Goal: Information Seeking & Learning: Learn about a topic

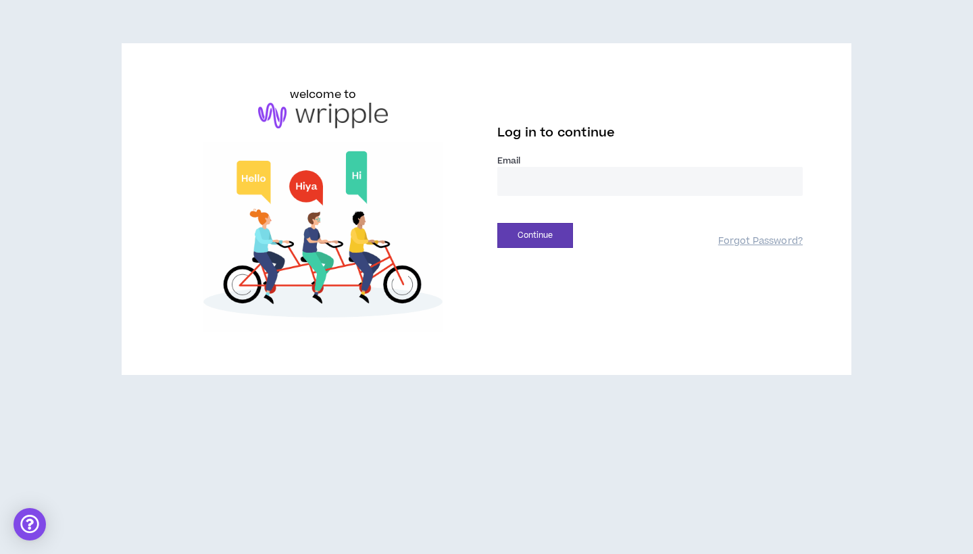
type input "**********"
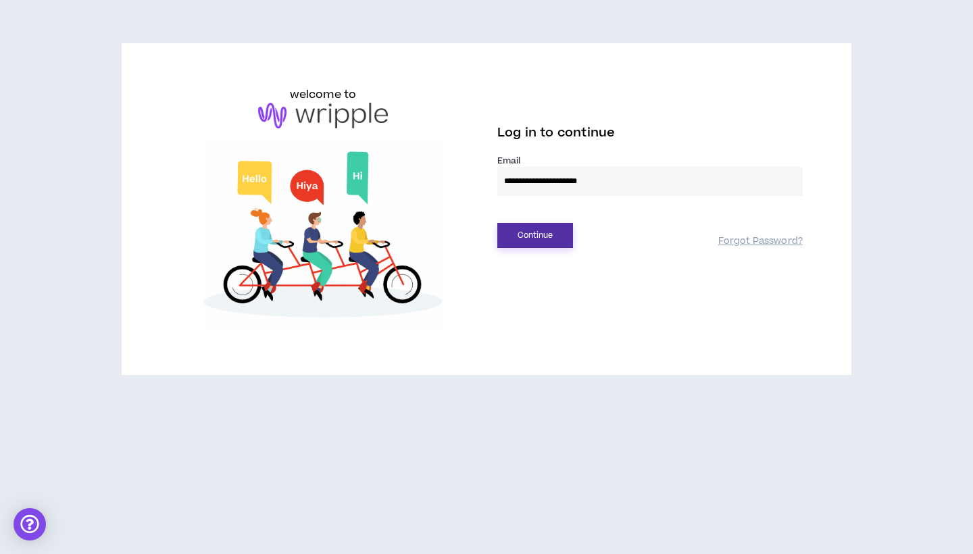
click at [545, 237] on button "Continue" at bounding box center [535, 235] width 76 height 25
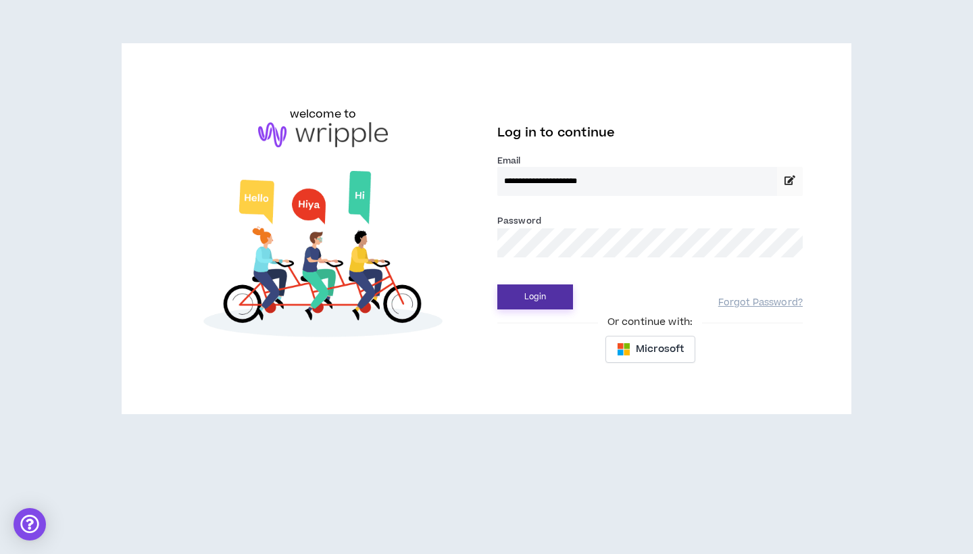
click at [531, 303] on button "Login" at bounding box center [535, 297] width 76 height 25
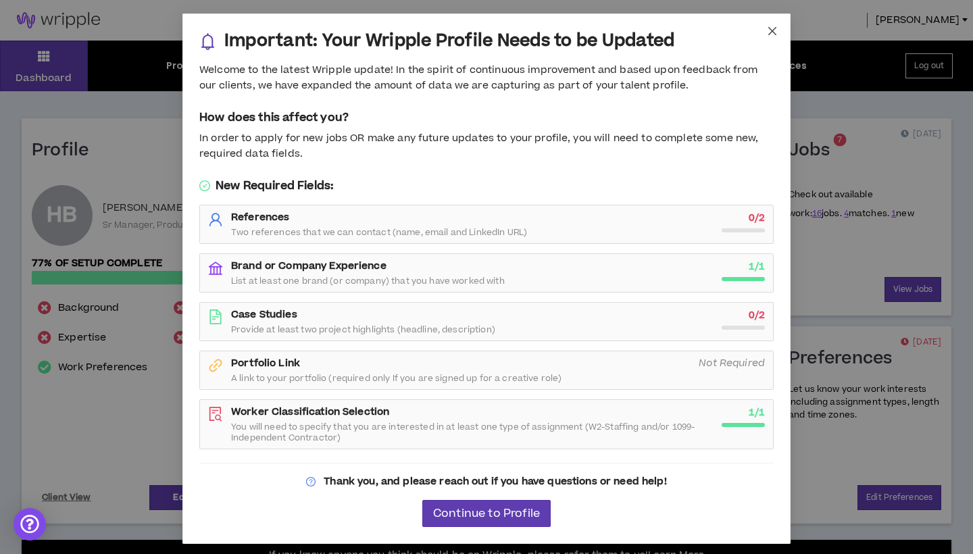
click at [775, 28] on icon "close" at bounding box center [773, 31] width 8 height 8
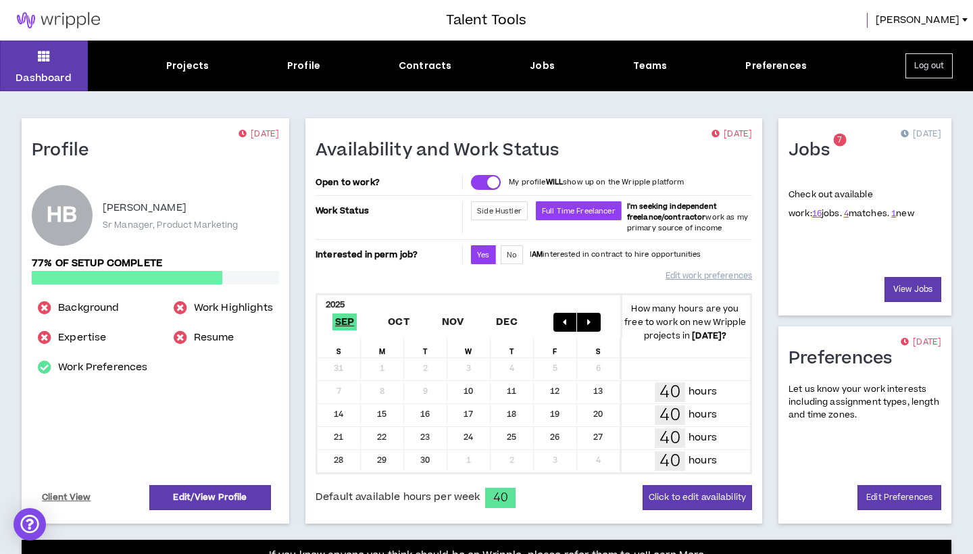
click at [540, 76] on div "Dashboard Projects Profile Contracts Jobs Teams Preferences Log out" at bounding box center [486, 66] width 973 height 51
click at [540, 73] on div "Dashboard Projects Profile Contracts Jobs Teams Preferences Log out" at bounding box center [486, 66] width 973 height 51
click at [540, 70] on div "Jobs" at bounding box center [542, 66] width 25 height 14
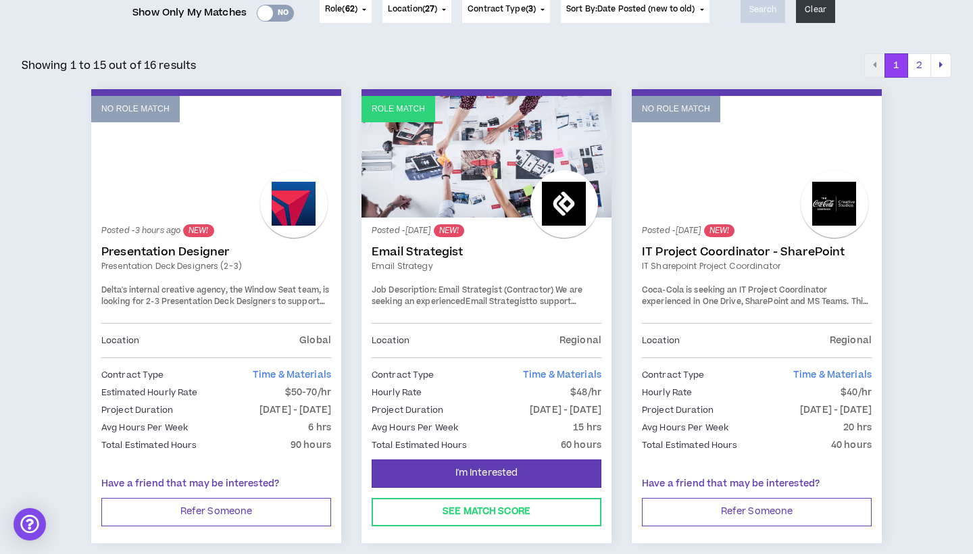
scroll to position [192, 0]
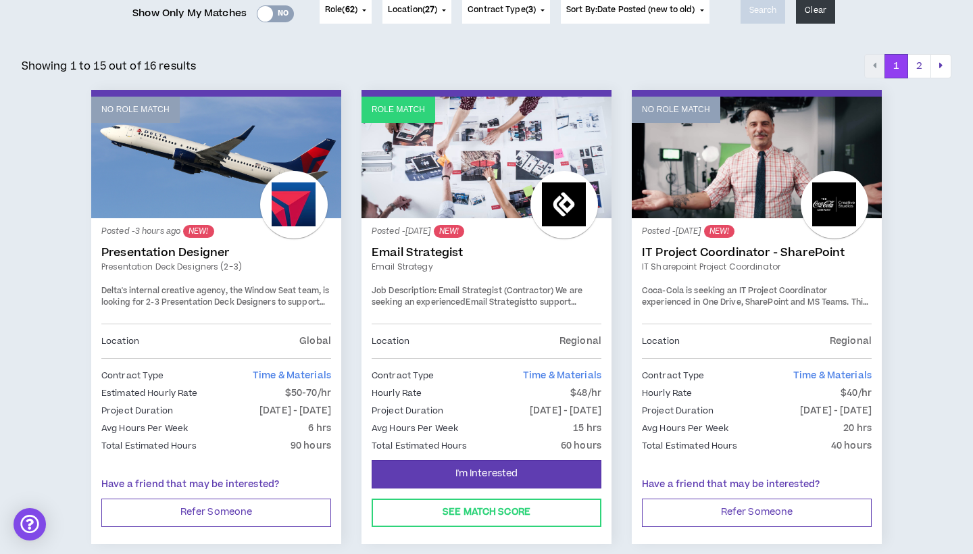
click at [512, 289] on strong "Job Description: Email Strategist (Contractor)" at bounding box center [463, 290] width 182 height 11
click at [549, 293] on strong "Job Description: Email Strategist (Contractor)" at bounding box center [463, 290] width 182 height 11
click at [476, 179] on link "Role Match" at bounding box center [487, 158] width 250 height 122
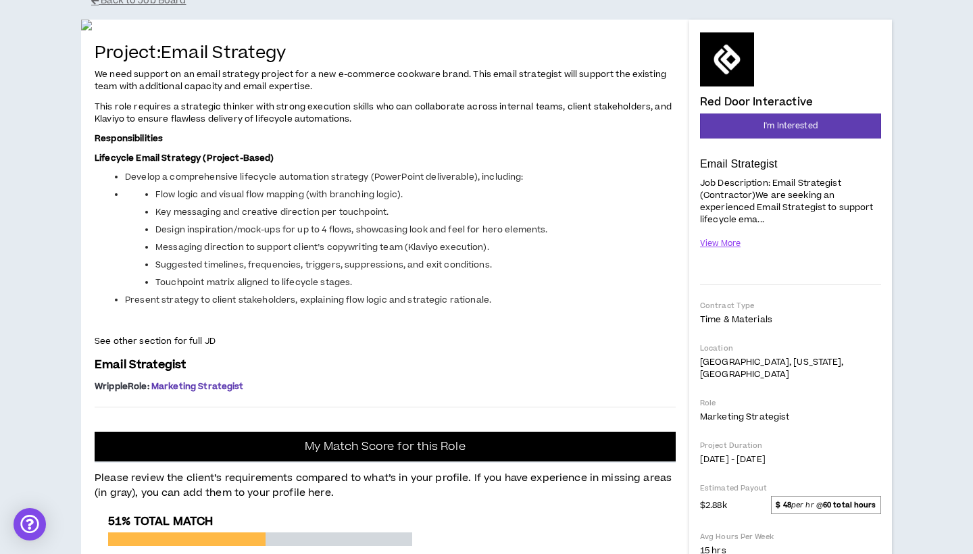
scroll to position [109, 0]
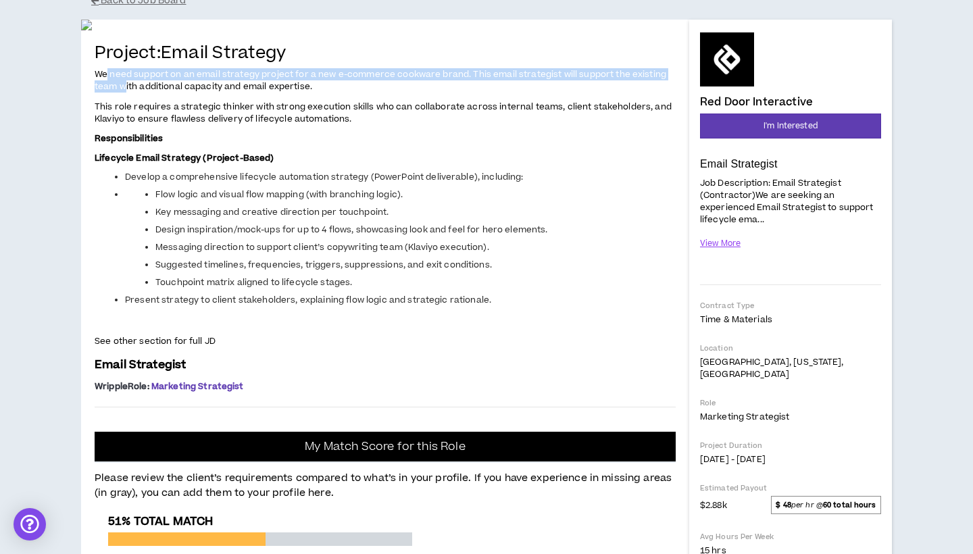
drag, startPoint x: 107, startPoint y: 383, endPoint x: 124, endPoint y: 393, distance: 19.5
click at [124, 93] on span "We need support on an email strategy project for a new e-commerce cookware bran…" at bounding box center [381, 80] width 572 height 24
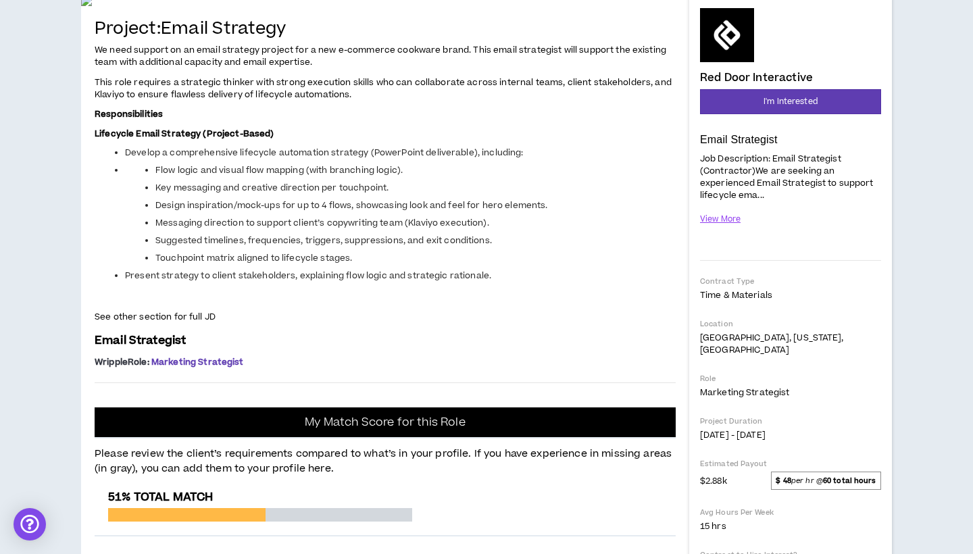
scroll to position [135, 0]
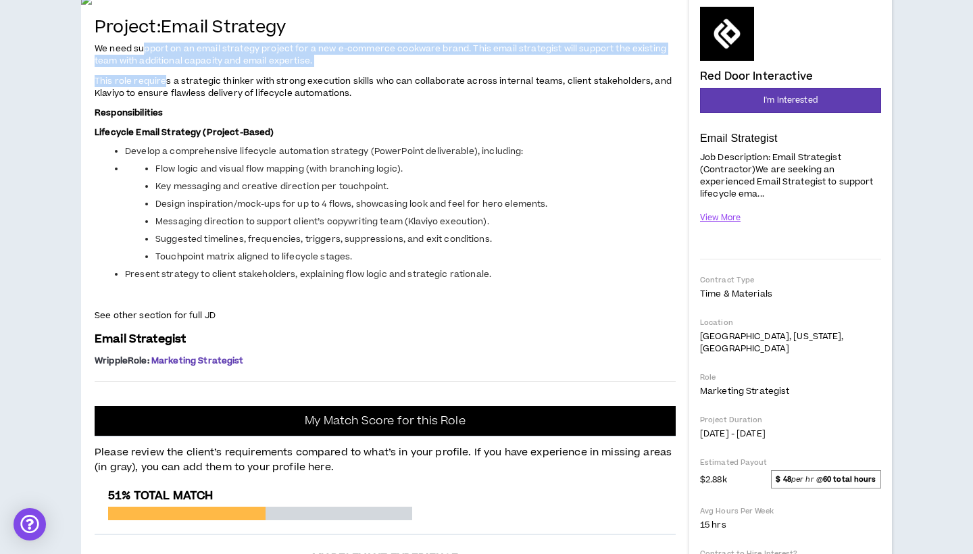
drag, startPoint x: 143, startPoint y: 366, endPoint x: 157, endPoint y: 394, distance: 31.7
click at [157, 323] on span "We need support on an email strategy project for a new e-commerce cookware bran…" at bounding box center [385, 182] width 581 height 281
click at [157, 99] on span "This role requires a strategic thinker with strong execution skills who can col…" at bounding box center [383, 87] width 577 height 24
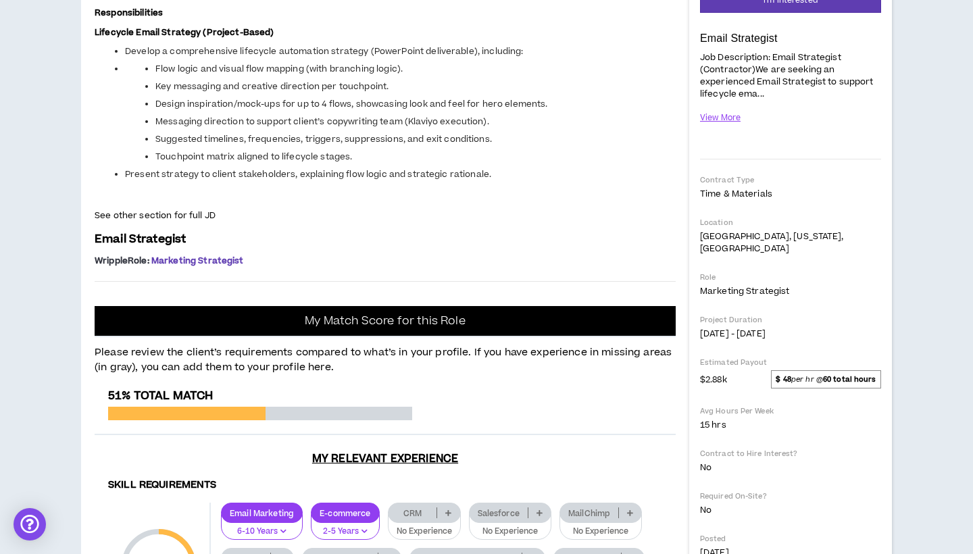
scroll to position [236, 0]
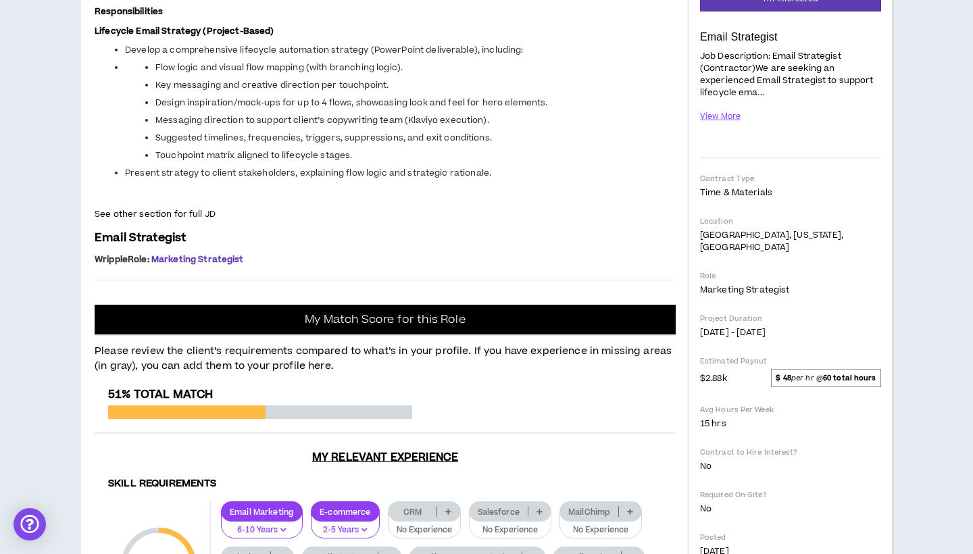
click at [148, 18] on strong "Responsibilities" at bounding box center [129, 11] width 68 height 12
drag, startPoint x: 116, startPoint y: 343, endPoint x: 214, endPoint y: 345, distance: 97.4
click at [214, 37] on strong "Lifecycle Email Strategy (Project-Based)" at bounding box center [185, 31] width 180 height 12
click at [202, 56] on span "Develop a comprehensive lifecycle automation strategy (PowerPoint deliverable),…" at bounding box center [324, 50] width 399 height 12
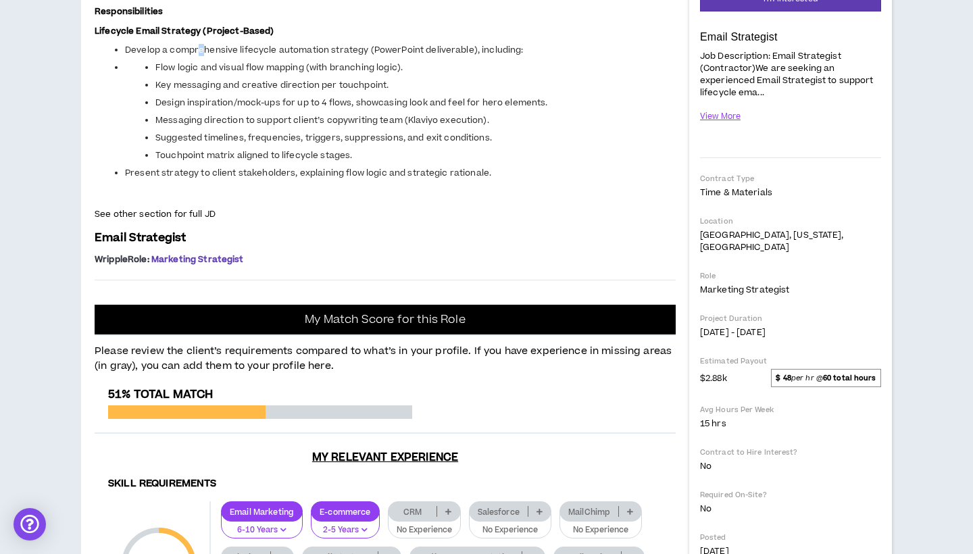
click at [202, 56] on span "Develop a comprehensive lifecycle automation strategy (PowerPoint deliverable),…" at bounding box center [324, 50] width 399 height 12
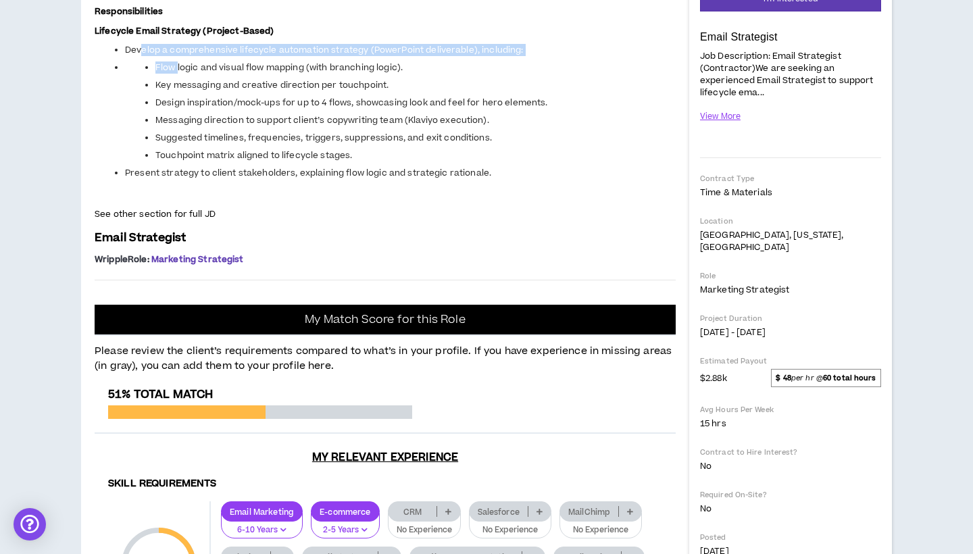
drag, startPoint x: 143, startPoint y: 362, endPoint x: 178, endPoint y: 381, distance: 39.6
click at [178, 179] on ul "Develop a comprehensive lifecycle automation strategy (PowerPoint deliverable),…" at bounding box center [385, 111] width 581 height 135
click at [178, 74] on span "Flow logic and visual flow mapping (with branching logic)." at bounding box center [278, 68] width 247 height 12
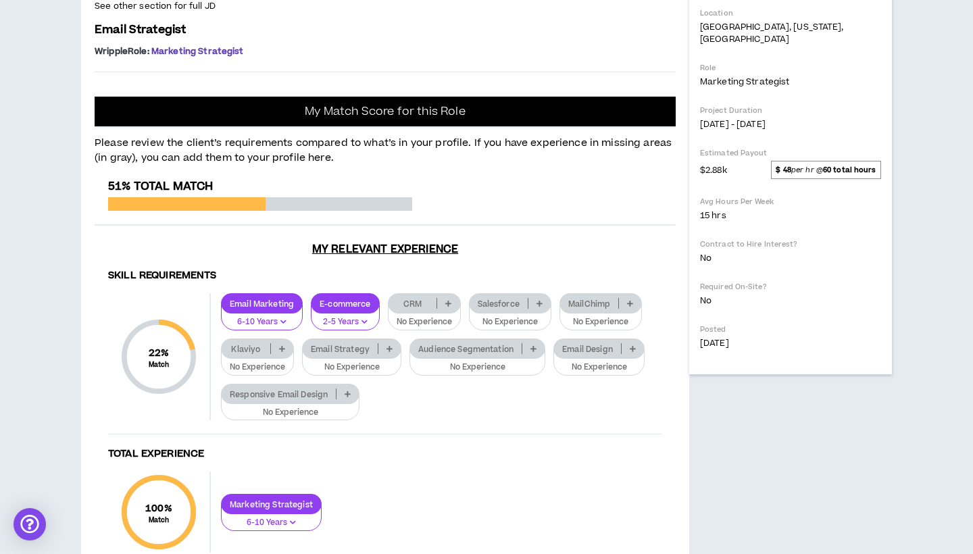
scroll to position [443, 0]
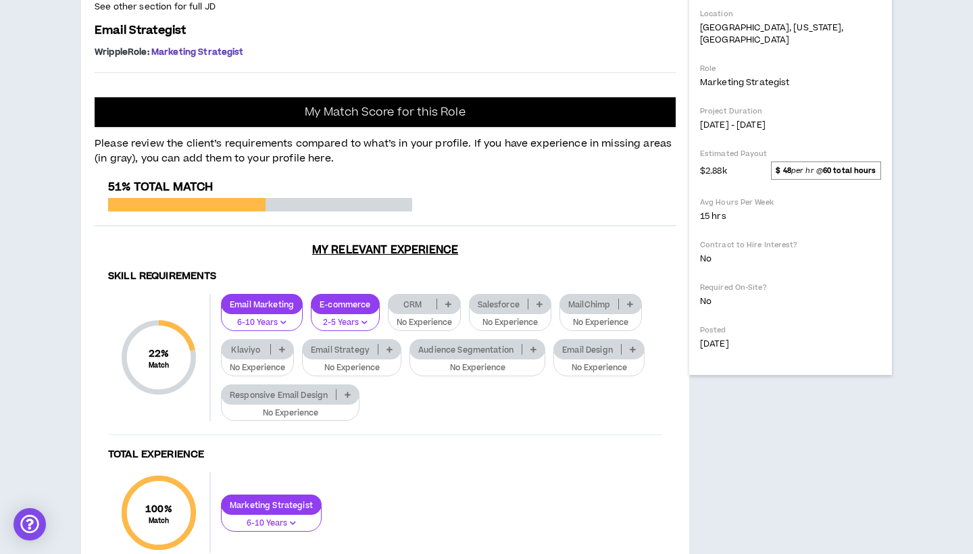
drag, startPoint x: 168, startPoint y: 276, endPoint x: 241, endPoint y: 276, distance: 72.3
drag, startPoint x: 230, startPoint y: 264, endPoint x: 180, endPoint y: 176, distance: 100.9
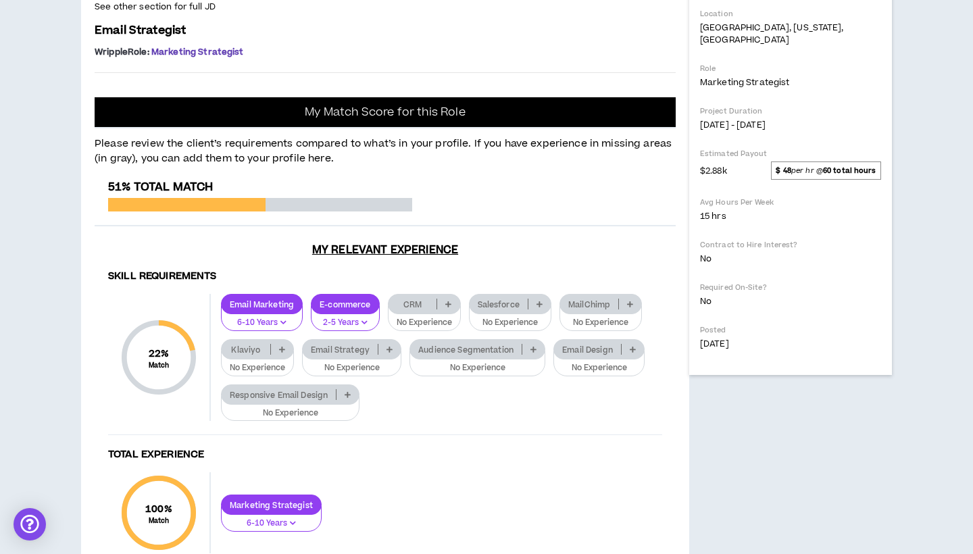
drag, startPoint x: 180, startPoint y: 176, endPoint x: 217, endPoint y: 229, distance: 64.5
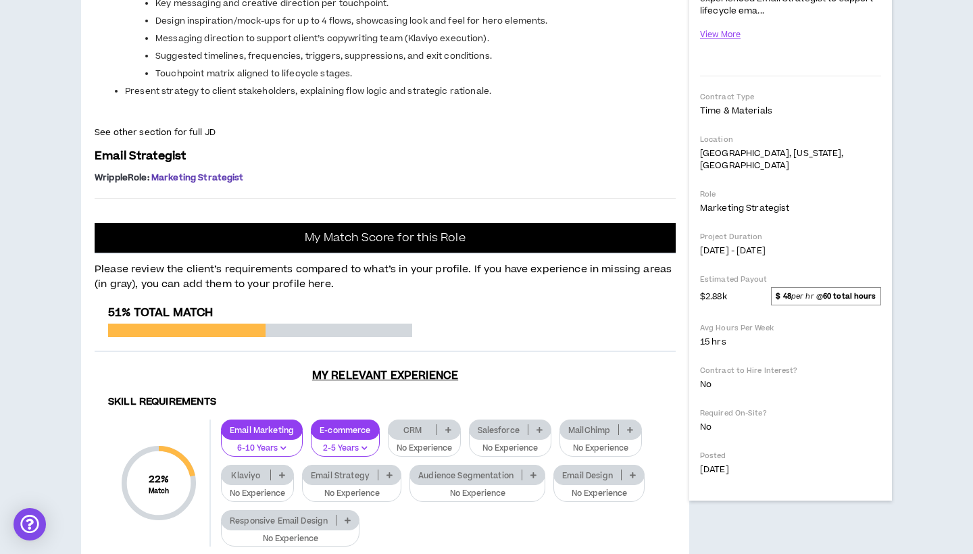
scroll to position [318, 0]
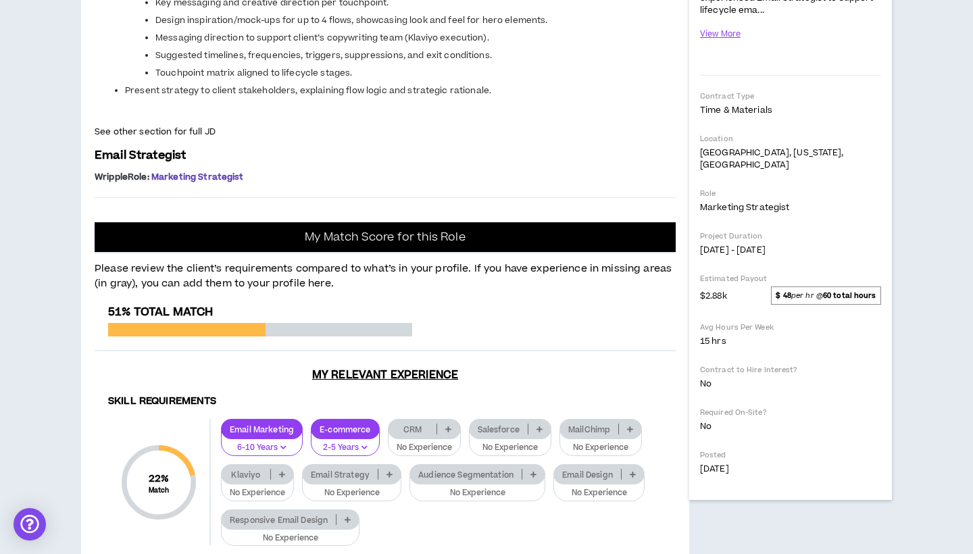
drag, startPoint x: 192, startPoint y: 174, endPoint x: 164, endPoint y: 235, distance: 66.8
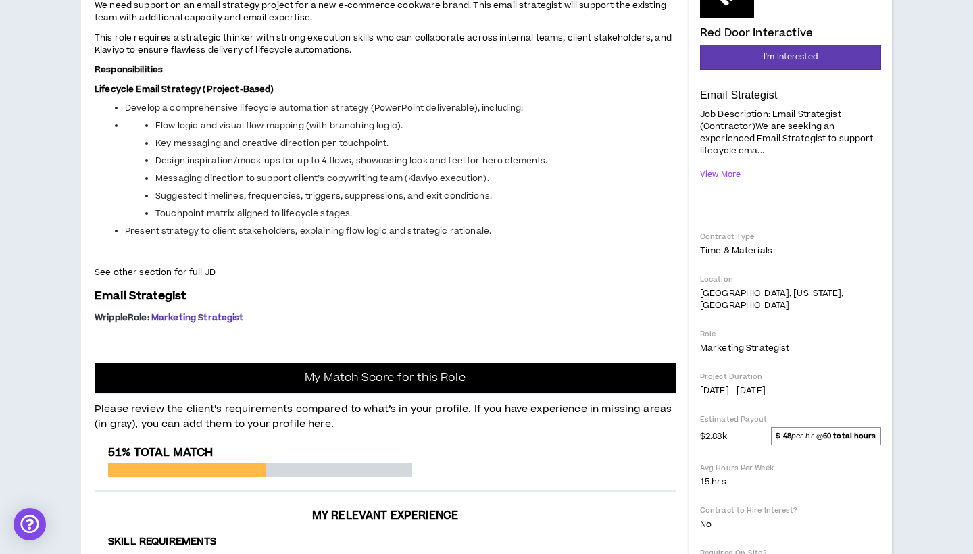
scroll to position [135, 0]
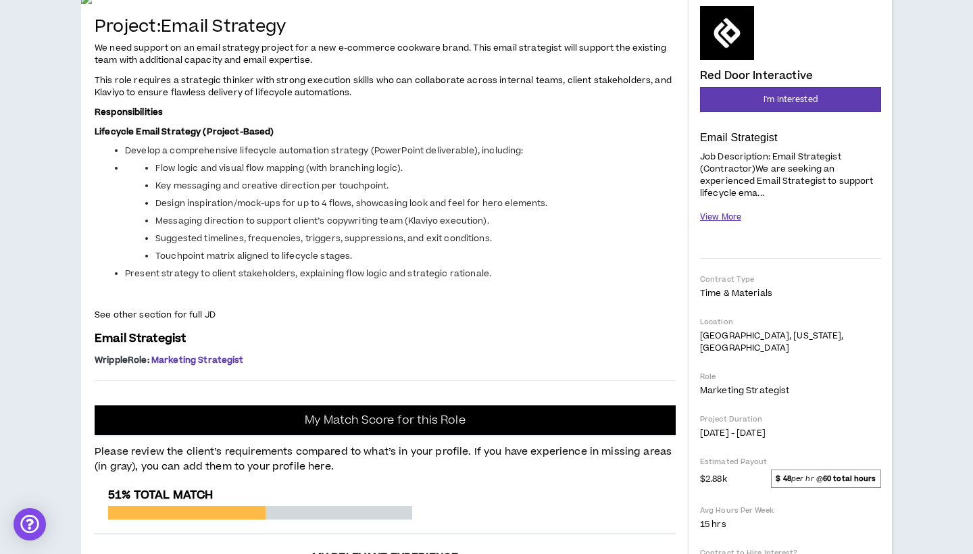
click at [726, 216] on button "View More" at bounding box center [720, 217] width 41 height 24
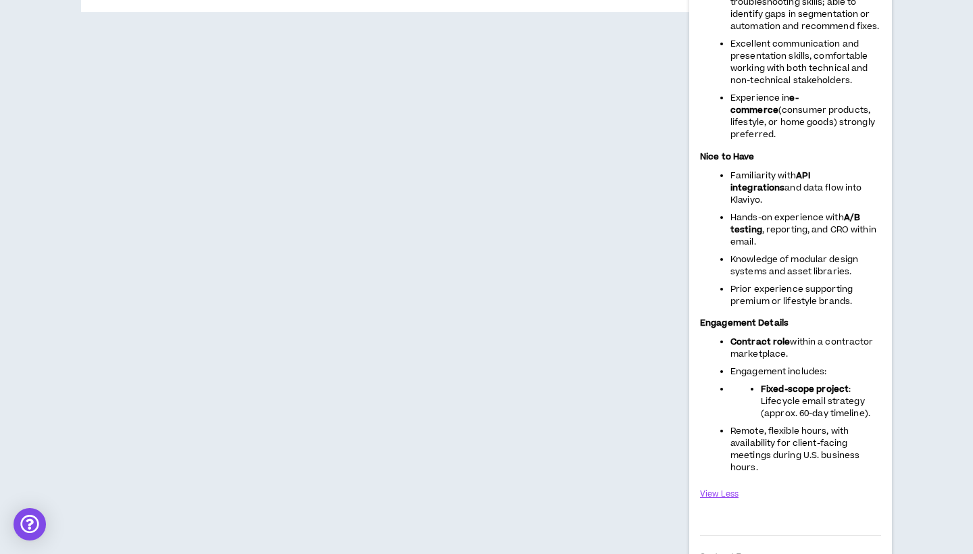
scroll to position [1205, 0]
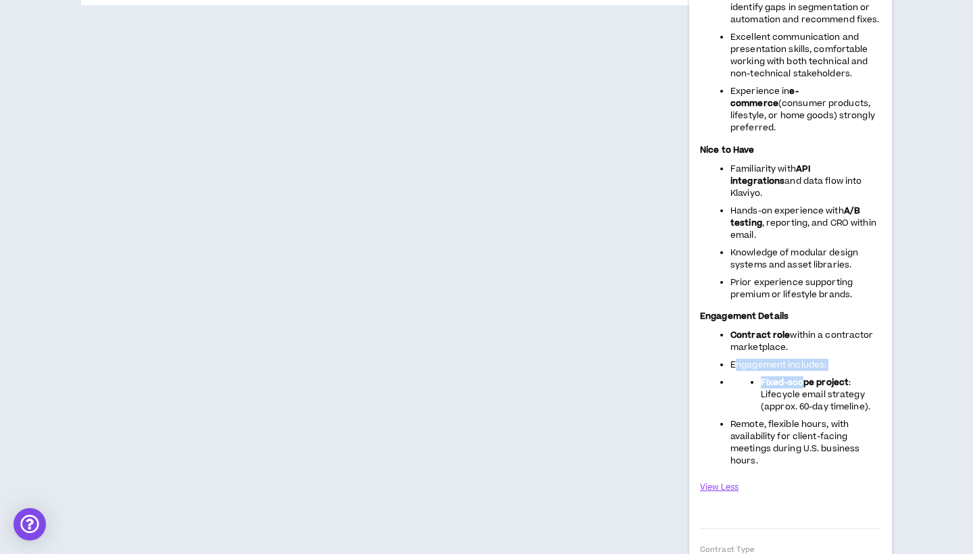
drag, startPoint x: 734, startPoint y: 340, endPoint x: 806, endPoint y: 357, distance: 73.6
click at [806, 358] on ul "Contract role within a contractor marketplace. Engagement includes: Fixed-scope…" at bounding box center [790, 398] width 181 height 138
click at [806, 376] on strong "Fixed-scope project" at bounding box center [805, 382] width 88 height 12
drag, startPoint x: 758, startPoint y: 385, endPoint x: 864, endPoint y: 385, distance: 106.1
click at [865, 385] on ul "Fixed-scope project : Lifecycle email strategy (approx. 60-day timeline)." at bounding box center [806, 394] width 151 height 36
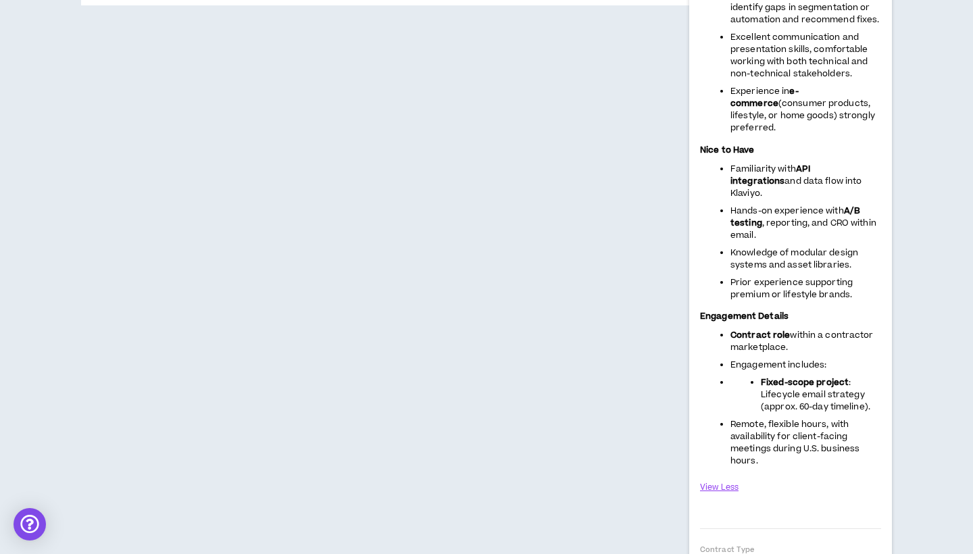
click at [829, 418] on span "Remote, flexible hours, with availability for client-facing meetings during U.S…" at bounding box center [795, 442] width 129 height 49
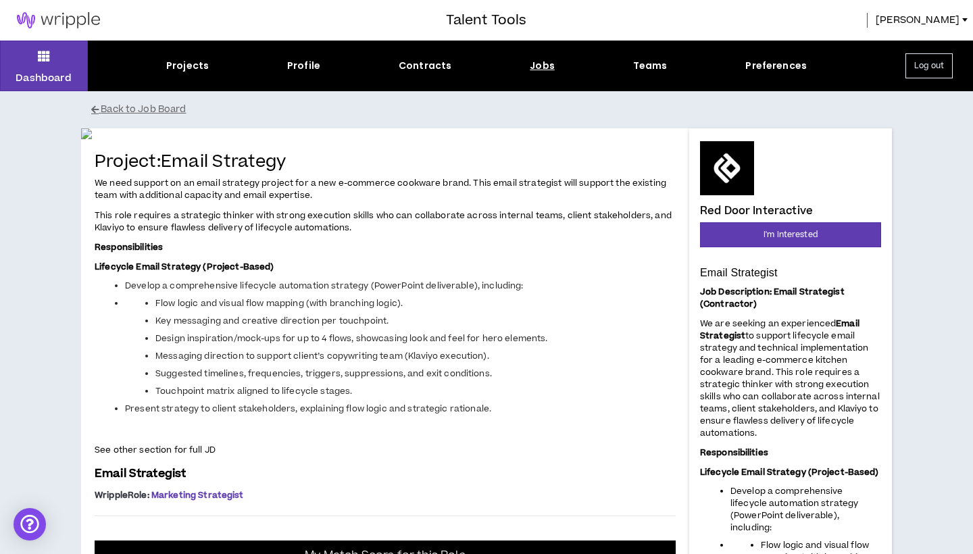
scroll to position [0, 0]
drag, startPoint x: 706, startPoint y: 208, endPoint x: 814, endPoint y: 210, distance: 108.9
click at [814, 210] on div "Red Door Interactive" at bounding box center [790, 179] width 181 height 76
drag, startPoint x: 814, startPoint y: 210, endPoint x: 704, endPoint y: 207, distance: 110.2
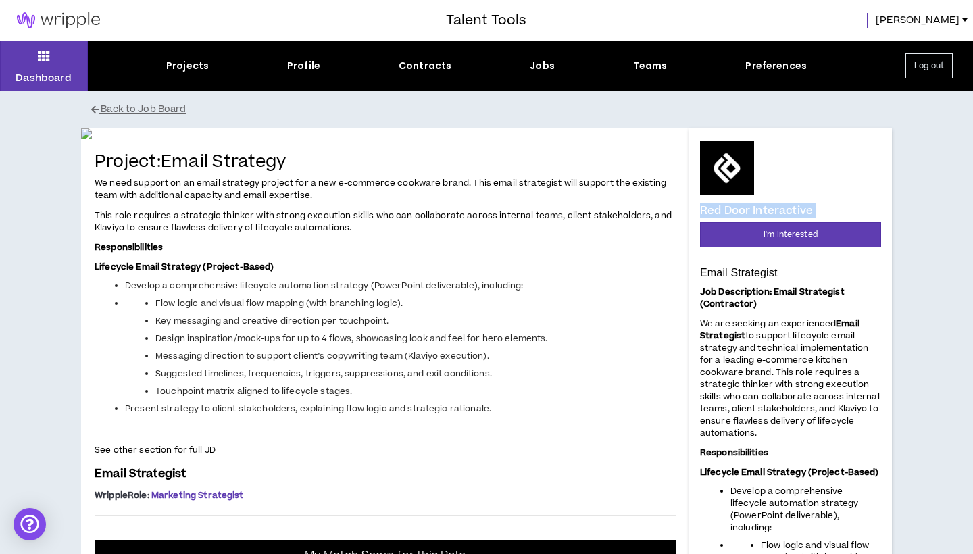
click at [704, 207] on div "Red Door Interactive" at bounding box center [790, 179] width 181 height 76
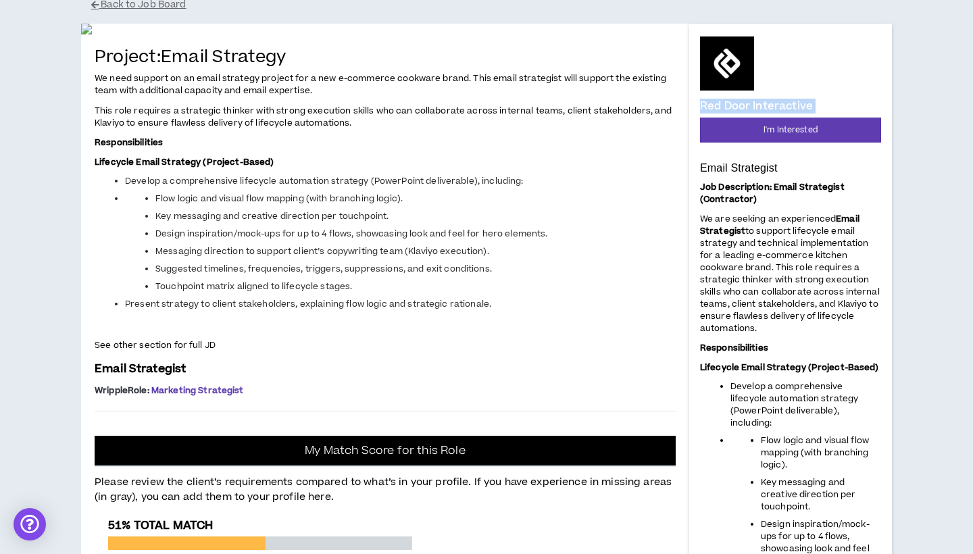
scroll to position [303, 0]
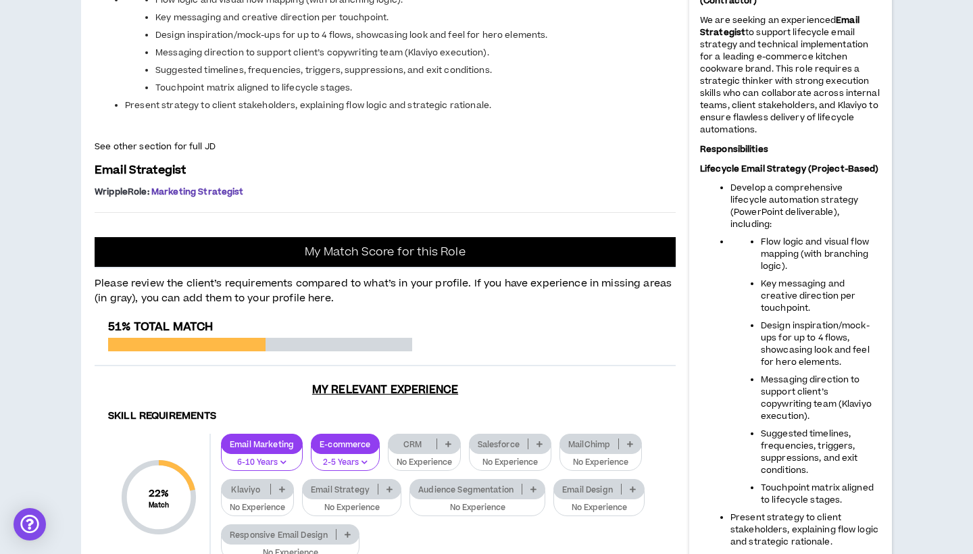
click at [738, 309] on ul "Flow logic and visual flow mapping (with branching logic). Key messaging and cr…" at bounding box center [806, 371] width 151 height 270
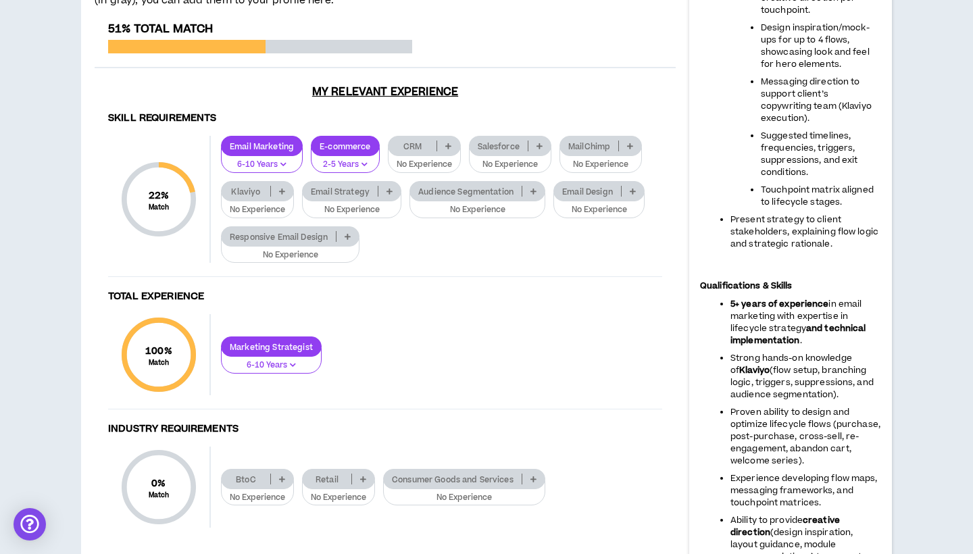
scroll to position [601, 0]
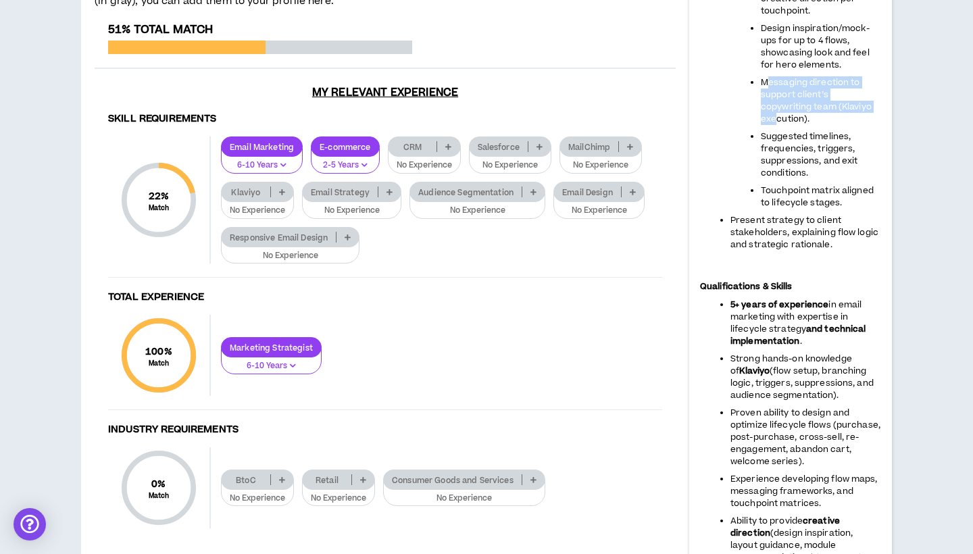
drag, startPoint x: 767, startPoint y: 82, endPoint x: 778, endPoint y: 118, distance: 37.4
click at [778, 118] on span "Messaging direction to support client’s copywriting team (Klaviyo execution)." at bounding box center [816, 100] width 111 height 49
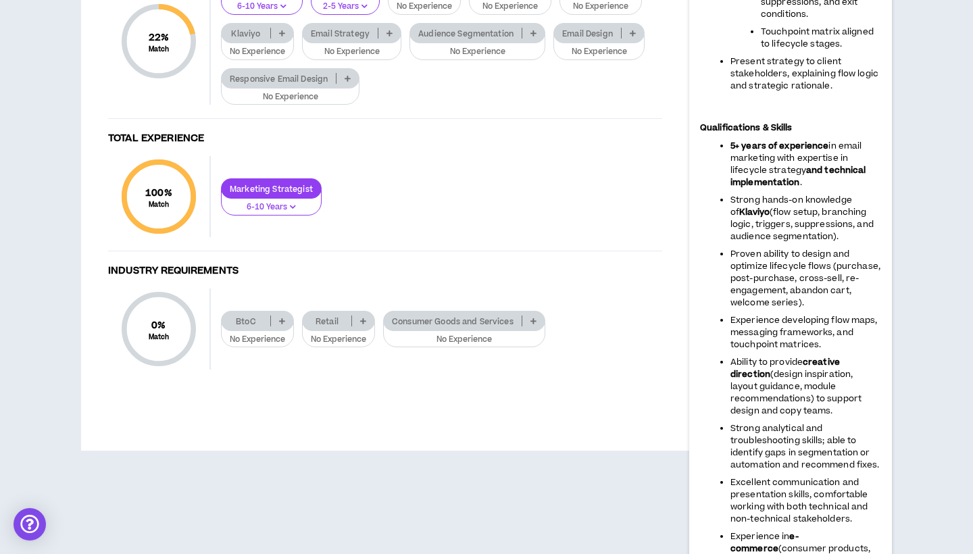
scroll to position [846, 0]
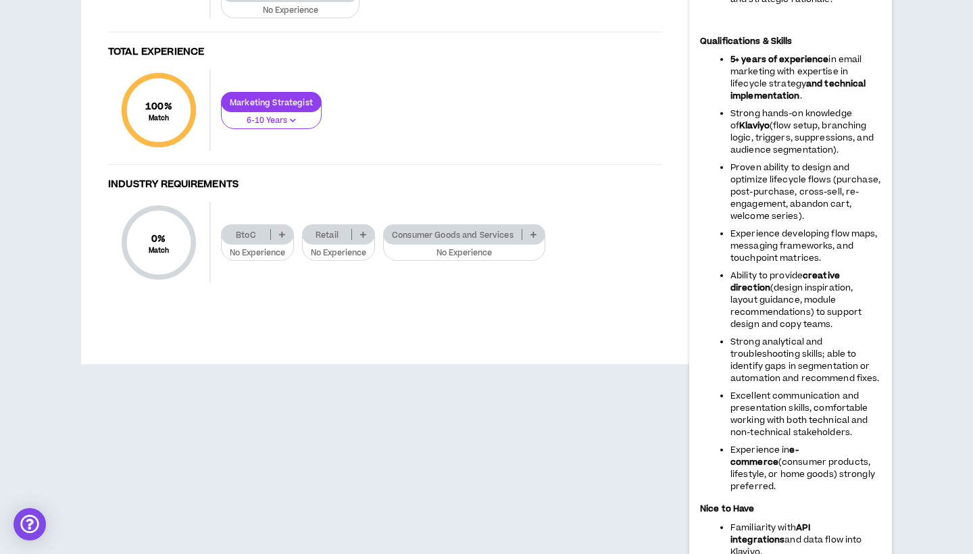
click at [759, 278] on span "Ability to provide" at bounding box center [767, 276] width 72 height 12
drag, startPoint x: 781, startPoint y: 383, endPoint x: 781, endPoint y: 423, distance: 40.6
click at [781, 423] on ul "5+ years of experience in email marketing with expertise in lifecycle strategy …" at bounding box center [790, 272] width 181 height 439
click at [781, 423] on span "Excellent communication and presentation skills, comfortable working with both …" at bounding box center [800, 414] width 138 height 49
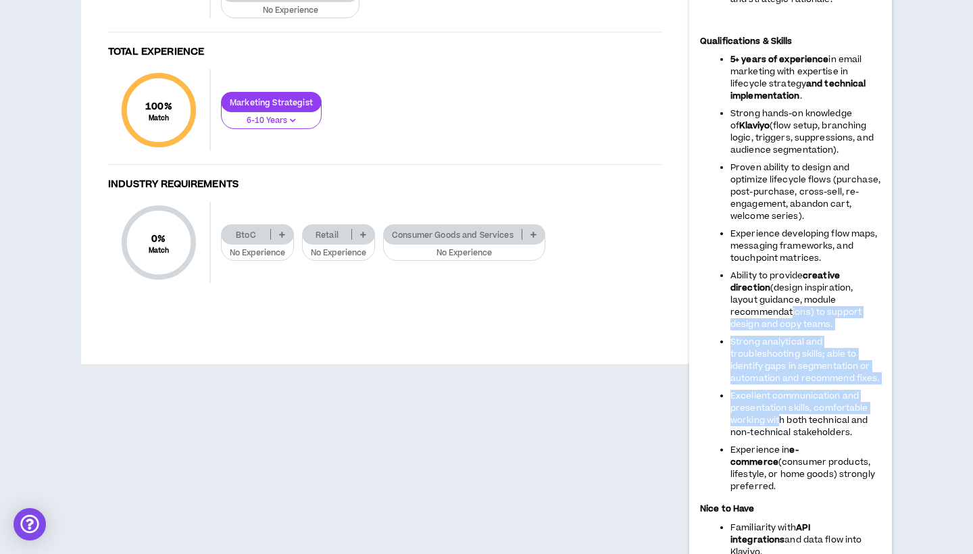
drag, startPoint x: 781, startPoint y: 422, endPoint x: 789, endPoint y: 318, distance: 103.8
click at [789, 318] on ul "5+ years of experience in email marketing with expertise in lifecycle strategy …" at bounding box center [790, 272] width 181 height 439
click at [789, 318] on span "(design inspiration, layout guidance, module recommendations) to support design…" at bounding box center [796, 306] width 131 height 49
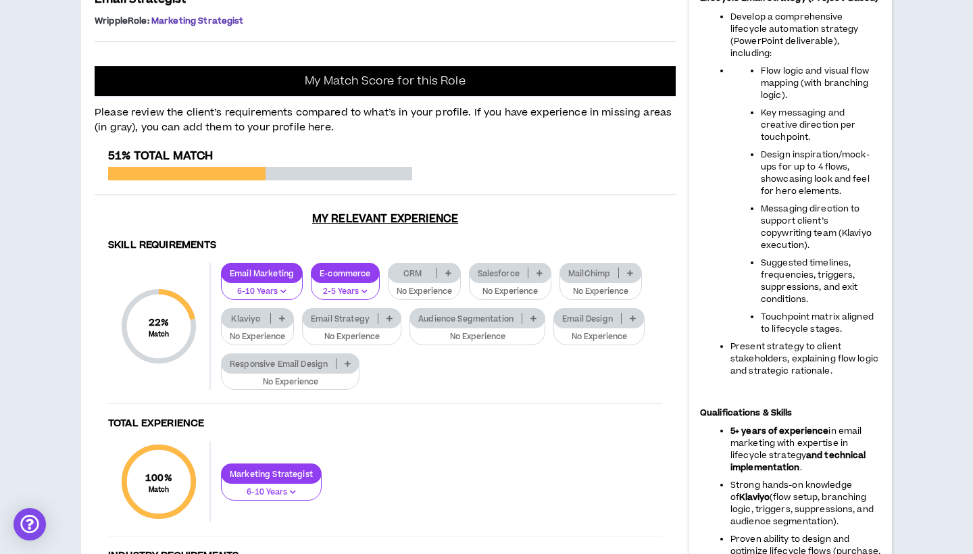
scroll to position [239, 0]
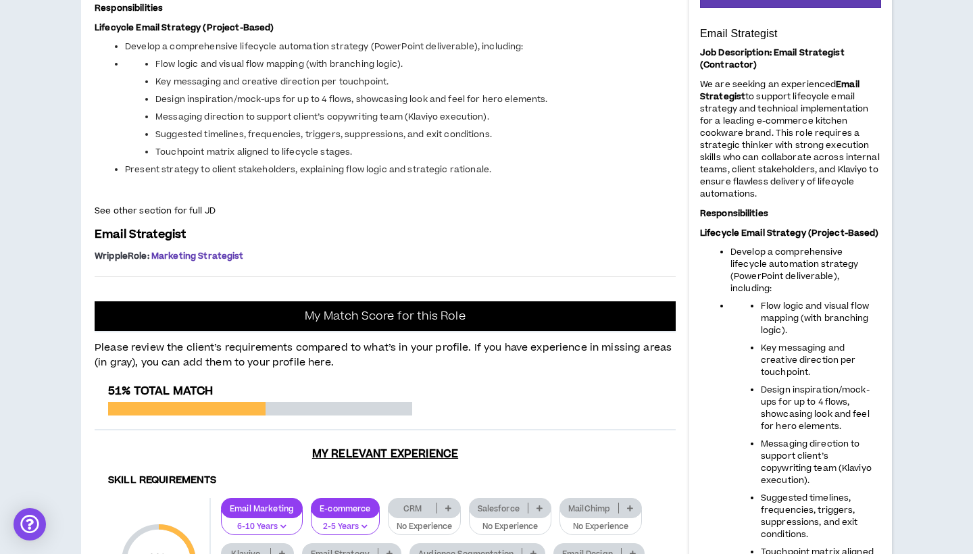
drag, startPoint x: 799, startPoint y: 89, endPoint x: 794, endPoint y: 192, distance: 102.9
click at [794, 192] on p "We are seeking an experienced Email Strategist to support lifecycle email strat…" at bounding box center [790, 139] width 181 height 124
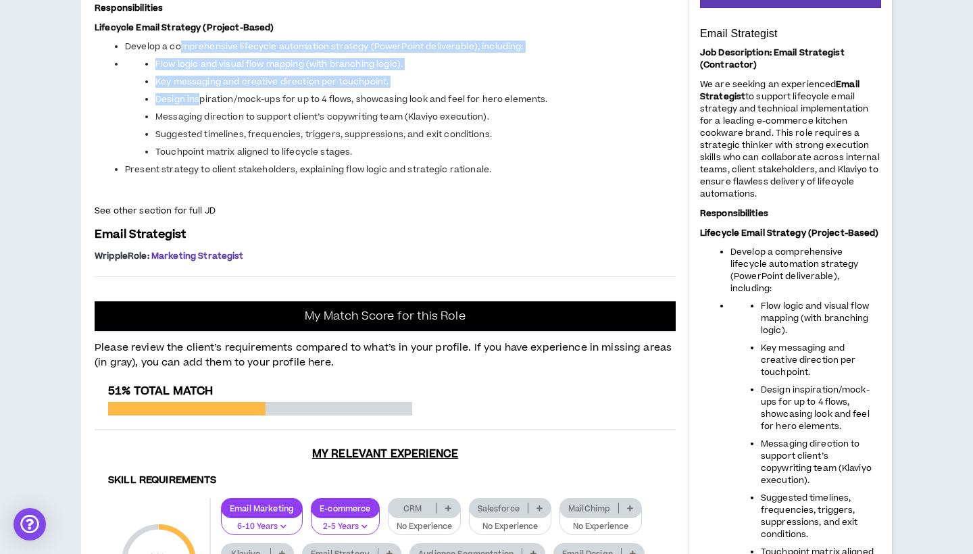
drag, startPoint x: 180, startPoint y: 356, endPoint x: 198, endPoint y: 409, distance: 56.2
click at [198, 176] on ul "Develop a comprehensive lifecycle automation strategy (PowerPoint deliverable),…" at bounding box center [385, 108] width 581 height 135
click at [198, 105] on span "Design inspiration/mock-ups for up to 4 flows, showcasing look and feel for her…" at bounding box center [351, 99] width 393 height 12
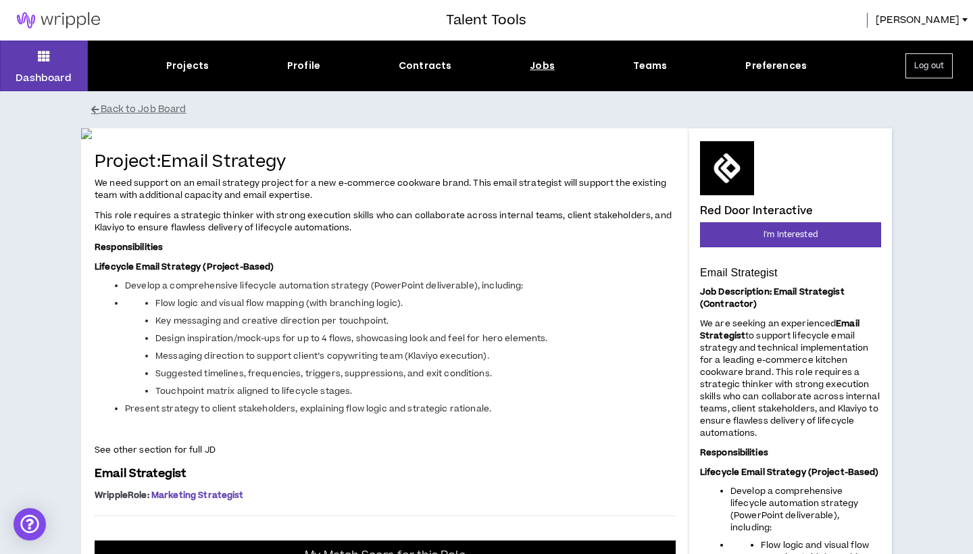
scroll to position [0, 0]
click at [43, 62] on icon at bounding box center [44, 56] width 12 height 19
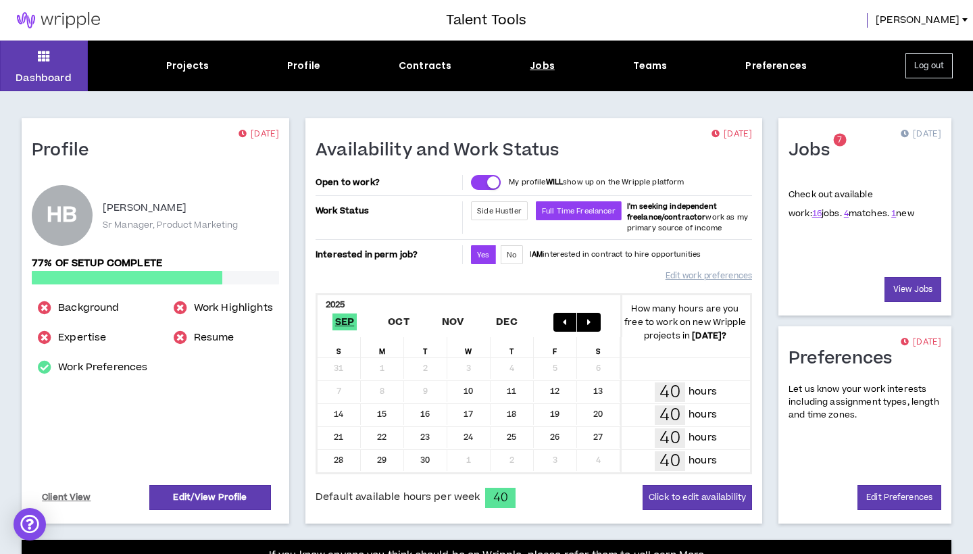
click at [537, 70] on div "Jobs" at bounding box center [542, 66] width 25 height 14
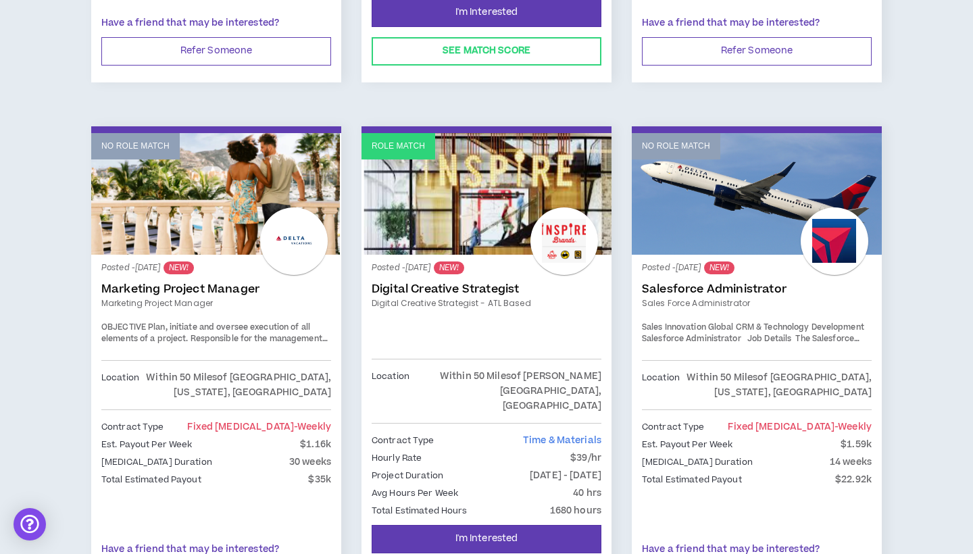
scroll to position [654, 0]
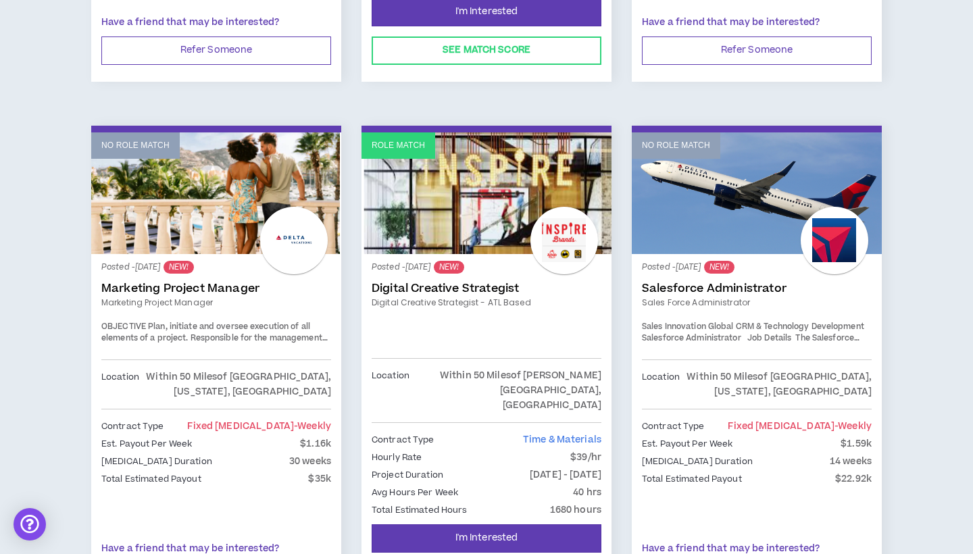
click at [461, 228] on link "Role Match" at bounding box center [487, 193] width 250 height 122
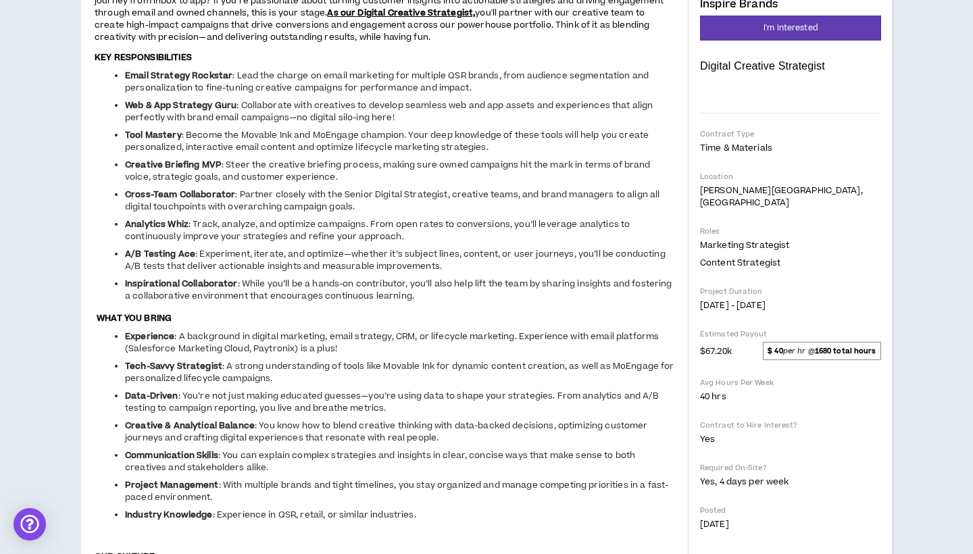
scroll to position [182, 0]
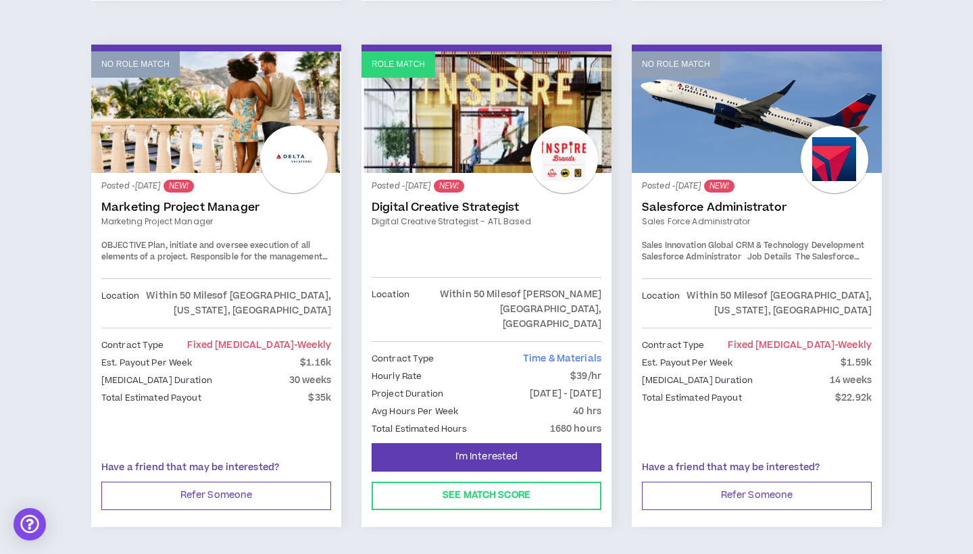
scroll to position [737, 0]
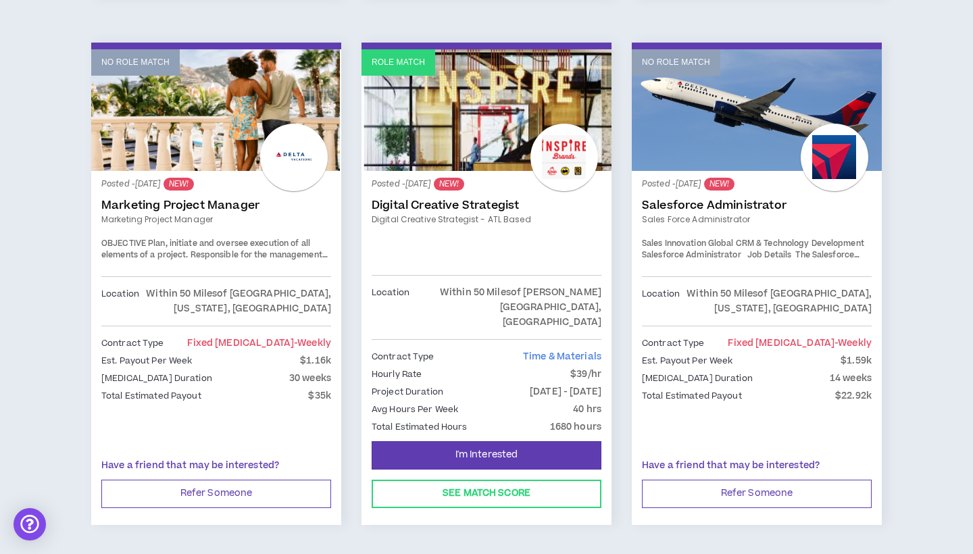
click at [292, 172] on div at bounding box center [294, 158] width 68 height 68
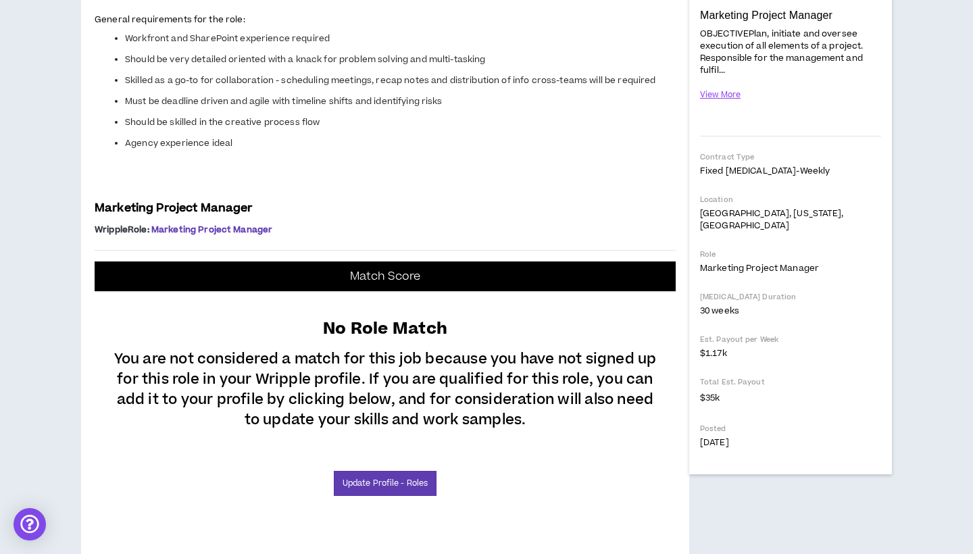
scroll to position [279, 0]
drag, startPoint x: 234, startPoint y: 239, endPoint x: 241, endPoint y: 276, distance: 37.8
click at [241, 192] on span "Delta Vacations is seeking a Marketing Project Manager contractor to support th…" at bounding box center [385, 44] width 581 height 295
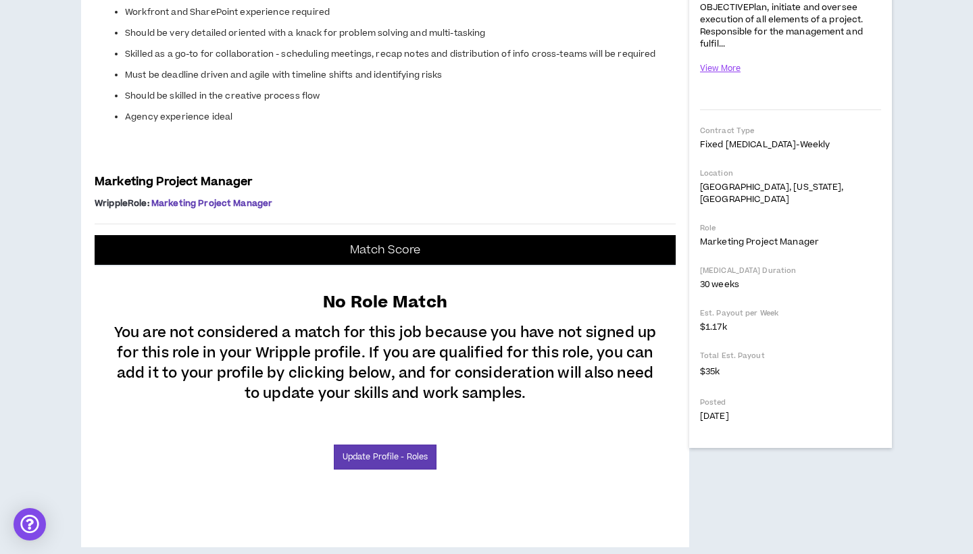
scroll to position [306, 0]
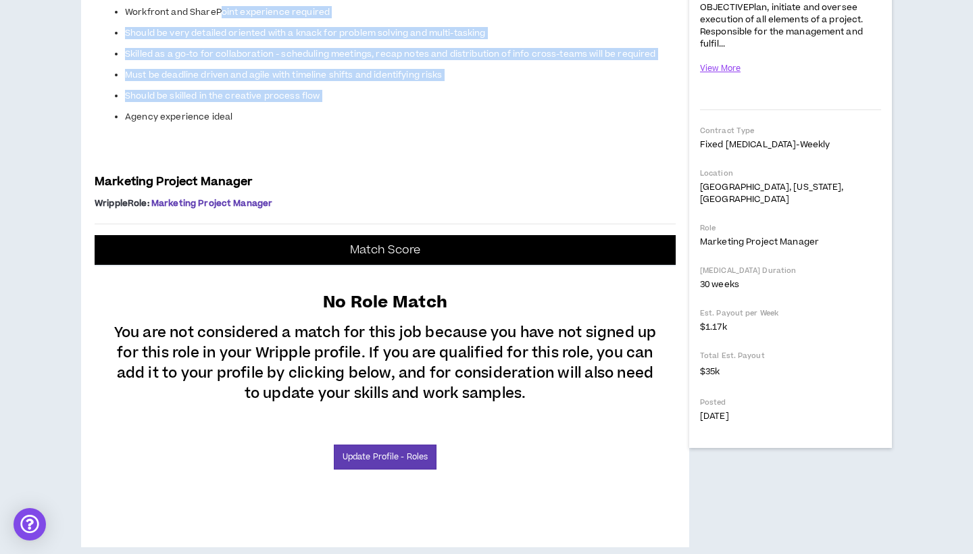
drag, startPoint x: 219, startPoint y: 324, endPoint x: 218, endPoint y: 414, distance: 90.6
click at [218, 166] on span "Delta Vacations is seeking a Marketing Project Manager contractor to support th…" at bounding box center [385, 18] width 581 height 295
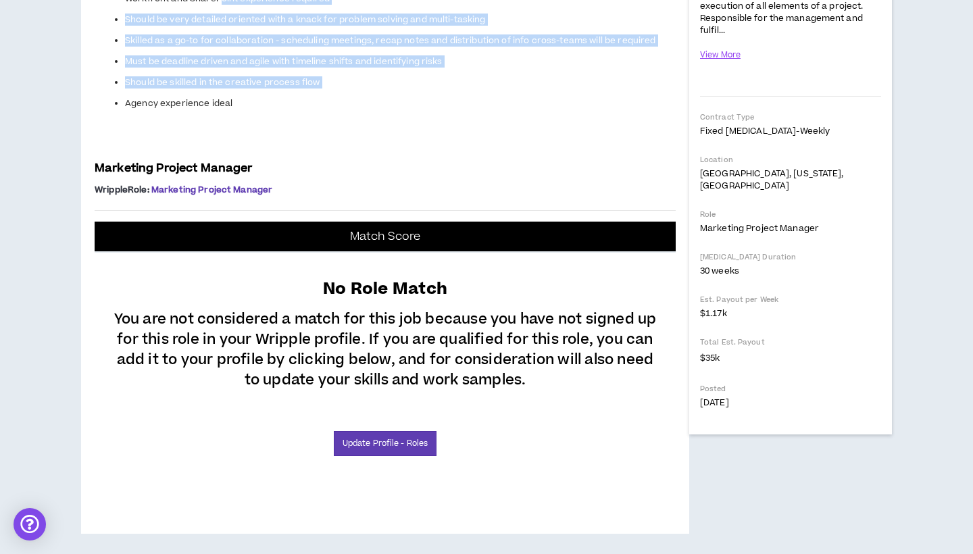
scroll to position [506, 0]
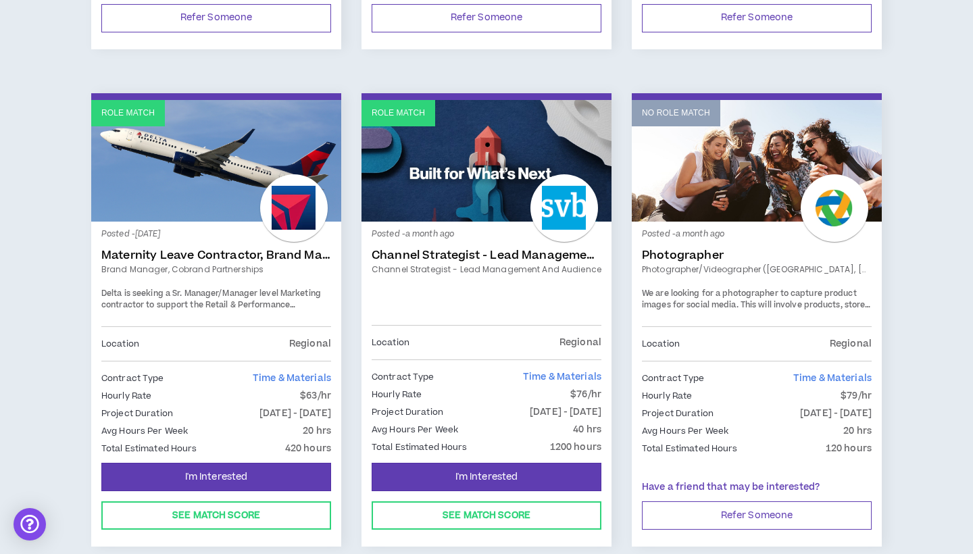
scroll to position [1710, 0]
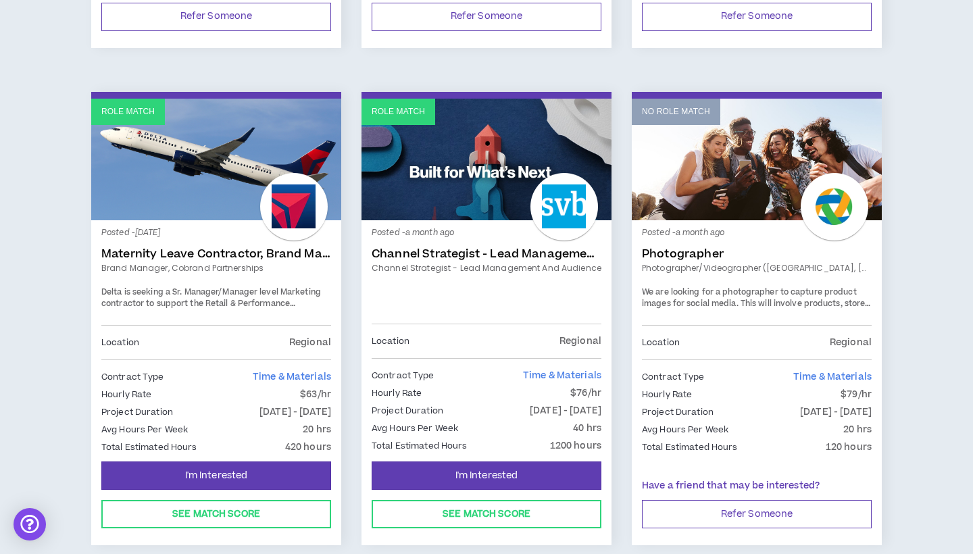
click at [380, 179] on link "Role Match" at bounding box center [487, 160] width 250 height 122
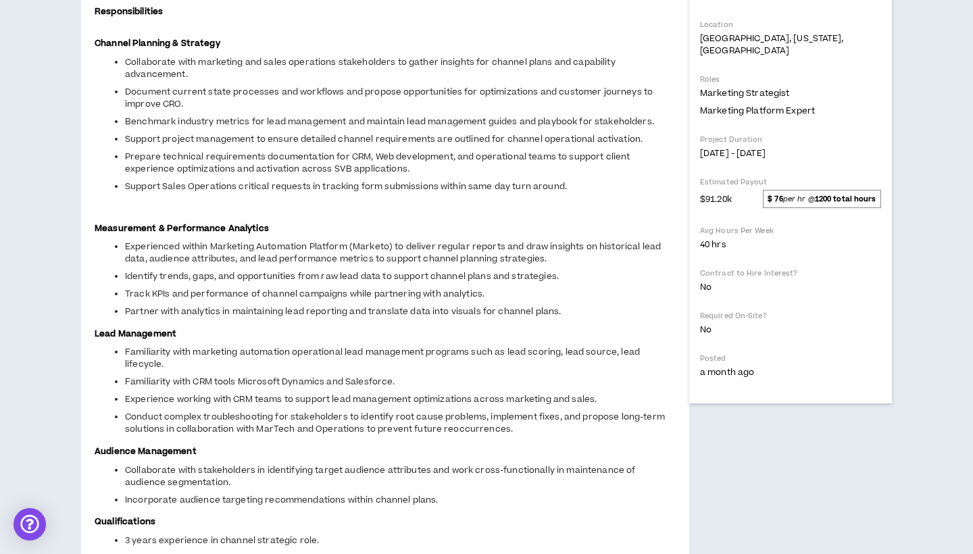
scroll to position [375, 0]
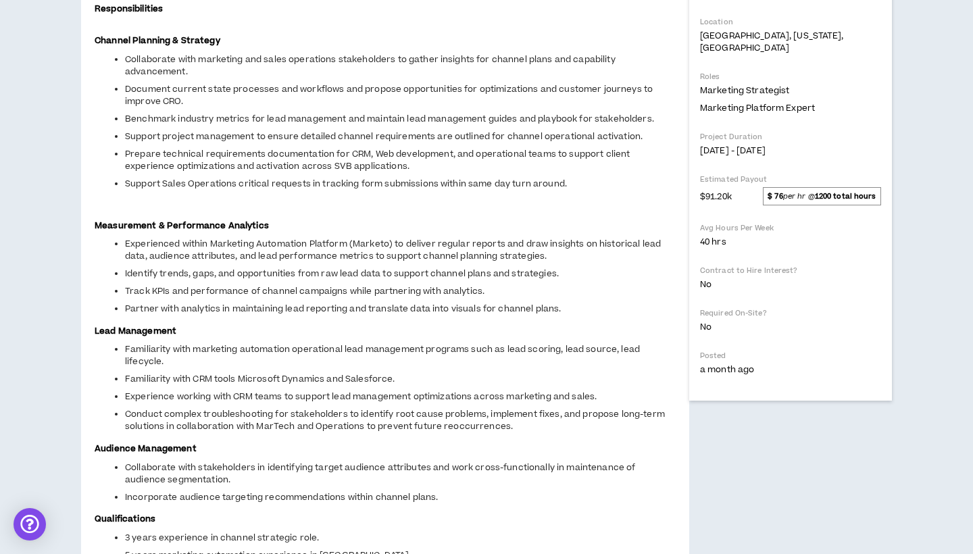
drag, startPoint x: 260, startPoint y: 203, endPoint x: 247, endPoint y: 222, distance: 23.1
drag, startPoint x: 247, startPoint y: 222, endPoint x: 222, endPoint y: 354, distance: 133.5
click at [222, 354] on span "Overview Silicon Valley Bank is seeking a Channel Strategist focused on lead ma…" at bounding box center [385, 234] width 581 height 866
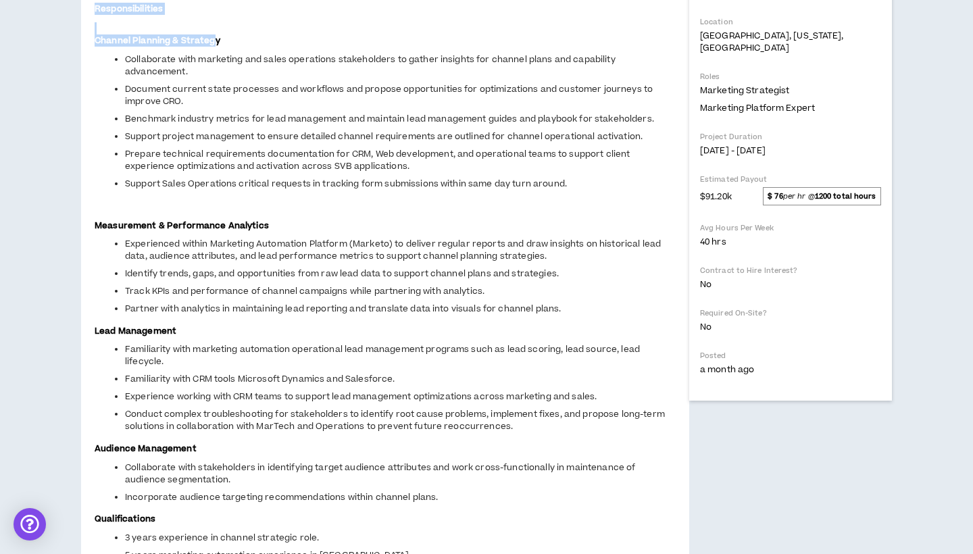
click at [220, 47] on strong "Channel Planning & Strategy" at bounding box center [158, 40] width 126 height 12
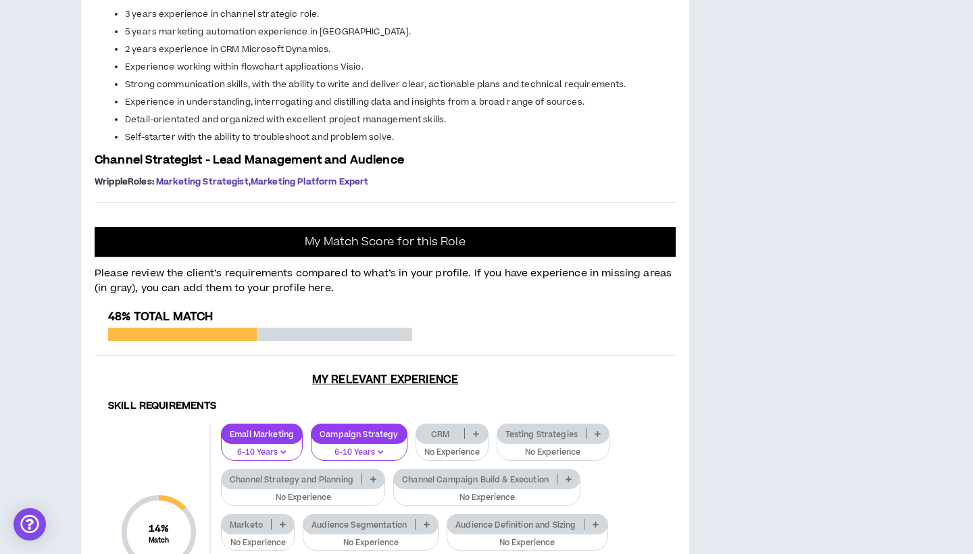
scroll to position [899, 0]
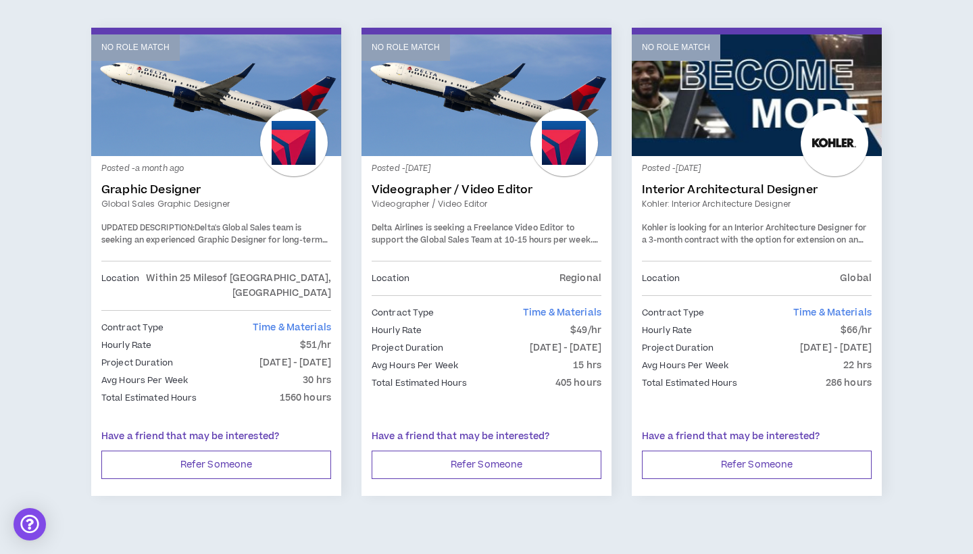
scroll to position [2271, 0]
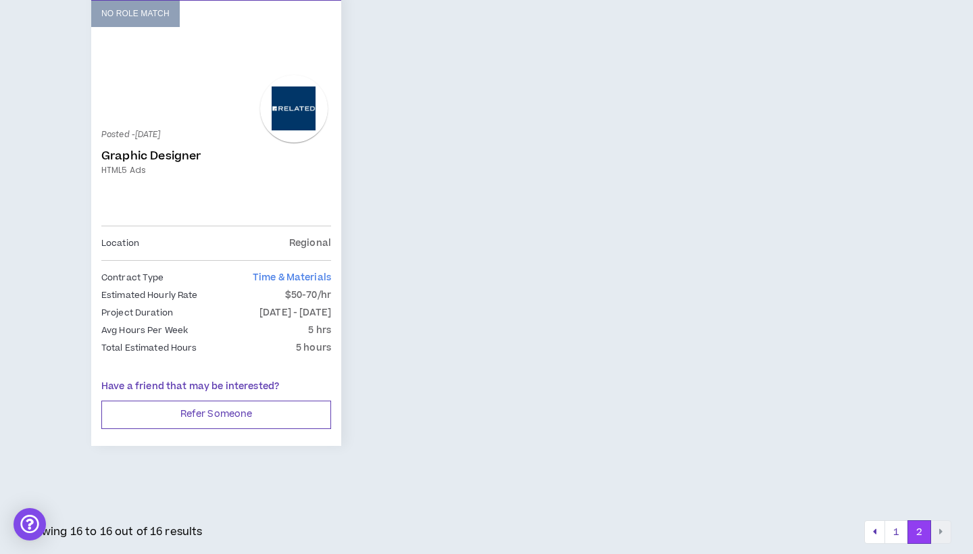
scroll to position [287, 0]
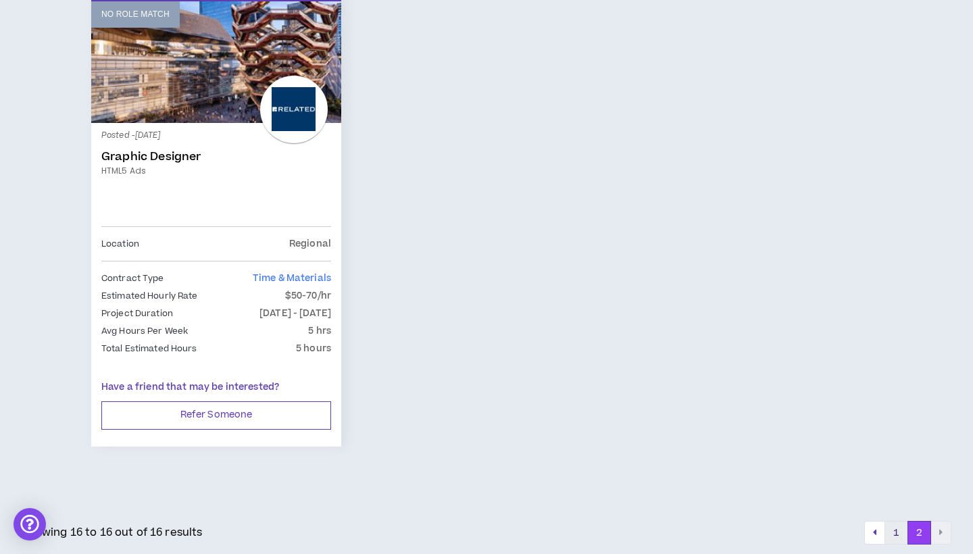
click at [897, 524] on button "1" at bounding box center [897, 533] width 24 height 24
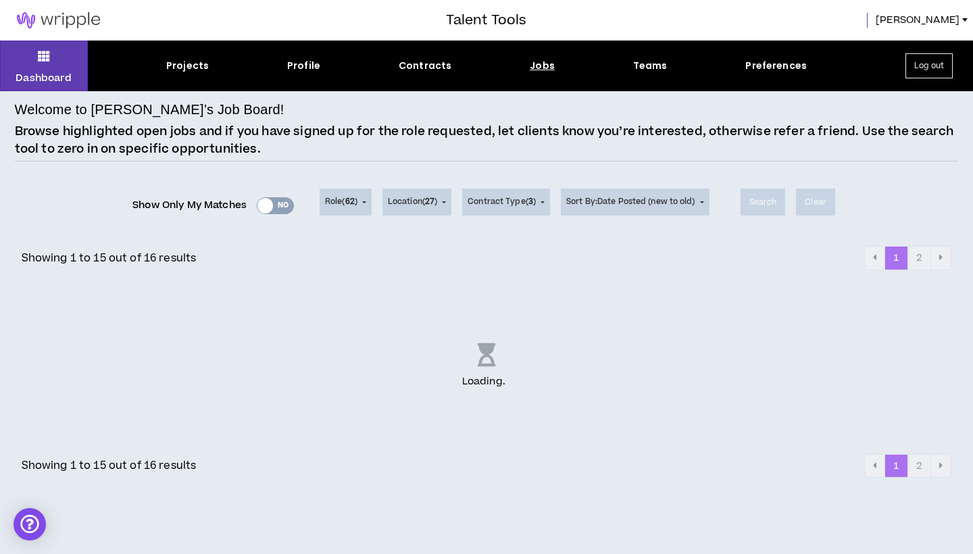
click at [64, 17] on img at bounding box center [58, 20] width 117 height 16
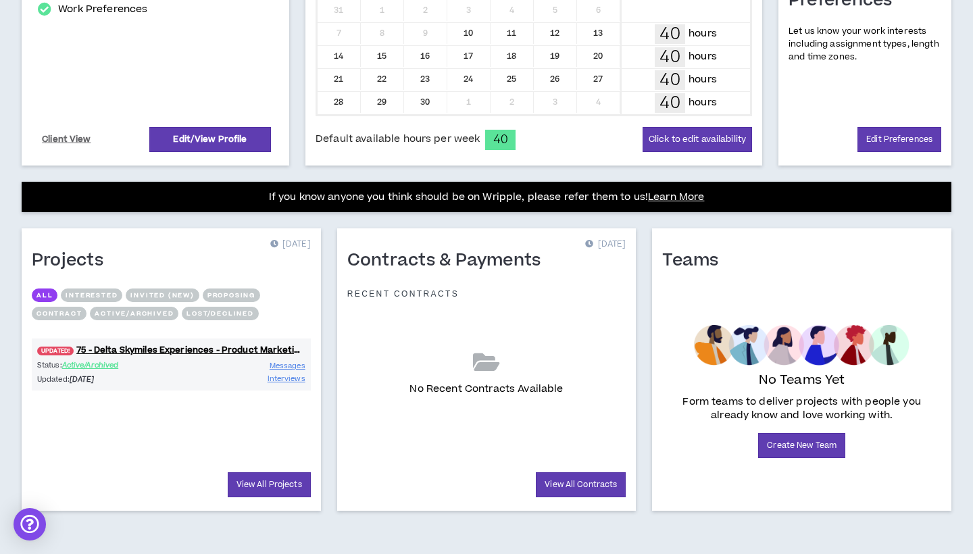
scroll to position [358, 0]
click at [285, 346] on link "UPDATED! 75 - Delta Skymiles Experiences - Product Marketing Manager" at bounding box center [171, 350] width 279 height 13
